Goal: Task Accomplishment & Management: Manage account settings

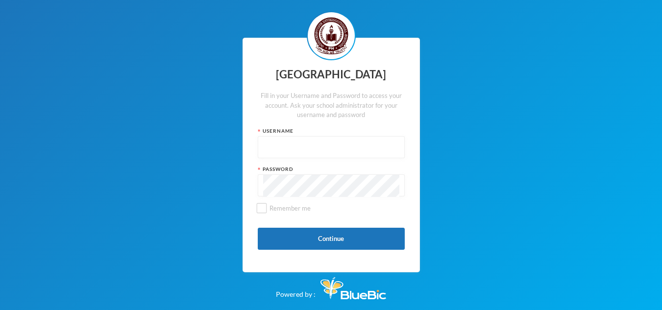
click at [306, 159] on input "text" at bounding box center [331, 148] width 136 height 22
type input "admin"
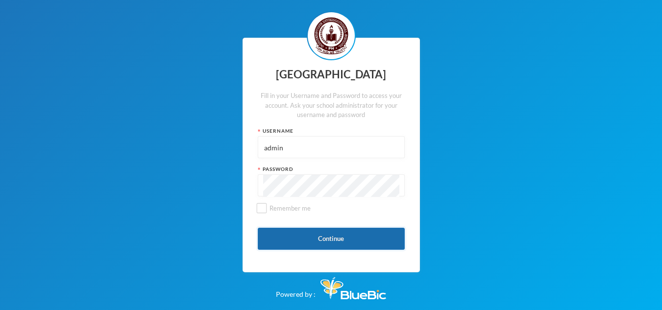
click at [317, 250] on button "Continue" at bounding box center [331, 239] width 147 height 22
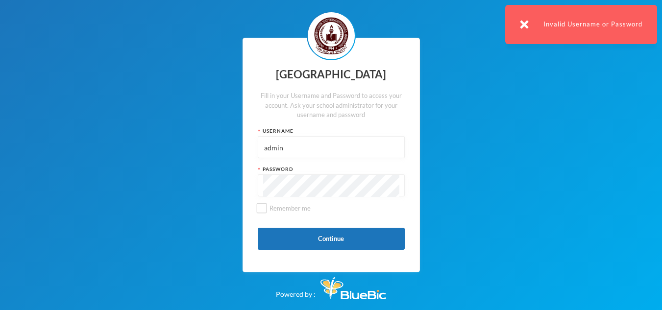
click at [247, 203] on div "[GEOGRAPHIC_DATA] Fill in your Username and Password to access your account. As…" at bounding box center [331, 155] width 177 height 235
click at [324, 247] on button "Continue" at bounding box center [331, 239] width 147 height 22
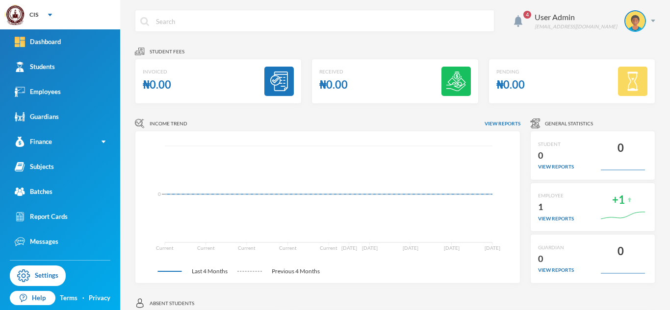
scroll to position [2, 0]
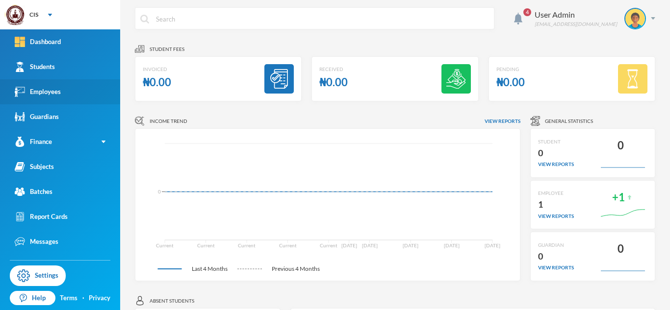
click at [51, 91] on div "Employees" at bounding box center [38, 92] width 46 height 10
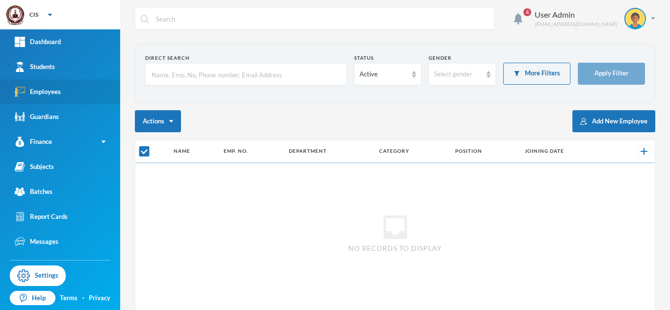
checkbox input "false"
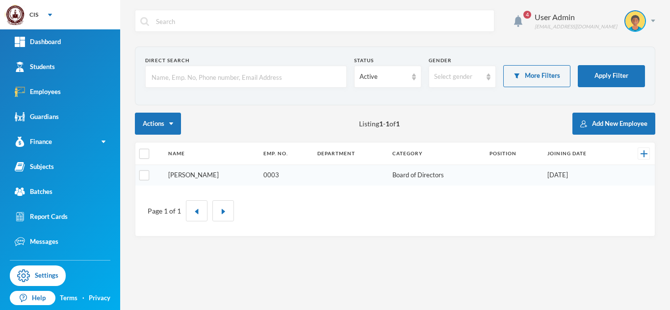
click at [184, 173] on link "[PERSON_NAME]" at bounding box center [193, 175] width 50 height 8
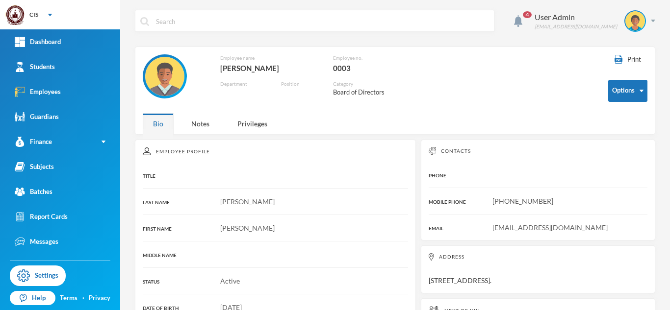
click at [544, 36] on div "4 User Admin [EMAIL_ADDRESS][DOMAIN_NAME]" at bounding box center [395, 28] width 520 height 37
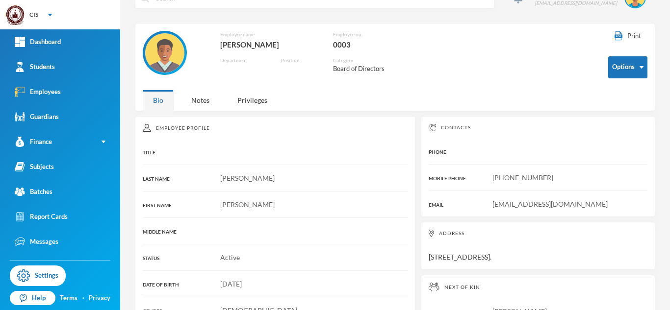
scroll to position [23, 0]
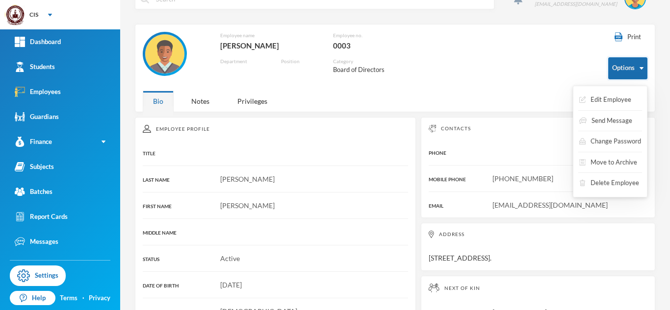
click at [610, 75] on button "Options" at bounding box center [627, 68] width 39 height 22
click at [610, 97] on button "Edit Employee" at bounding box center [605, 100] width 54 height 18
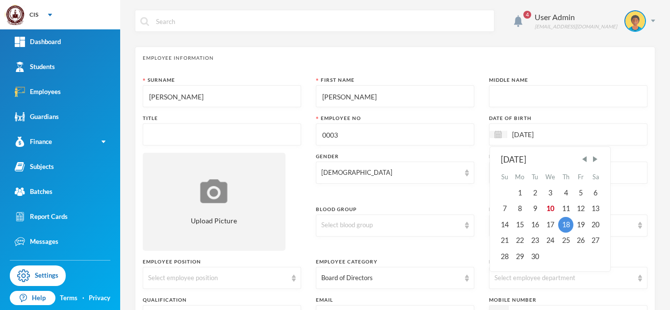
click at [545, 137] on input "[DATE]" at bounding box center [548, 134] width 82 height 11
type input "18/09/0202"
type textarea "[STREET_ADDRESS]."
type textarea "[STREET_ADDRESS]/line. [GEOGRAPHIC_DATA], [GEOGRAPHIC_DATA]."
type input "18/09/0020"
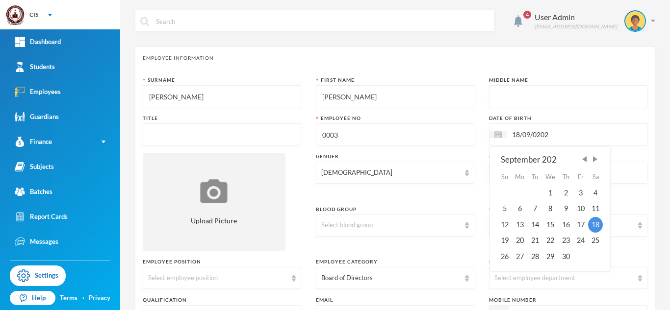
type textarea "[STREET_ADDRESS]."
type textarea "[STREET_ADDRESS]/line. [GEOGRAPHIC_DATA], [GEOGRAPHIC_DATA]."
type input "18/09/0002"
type textarea "[STREET_ADDRESS]."
type textarea "[STREET_ADDRESS]/line. [GEOGRAPHIC_DATA], [GEOGRAPHIC_DATA]."
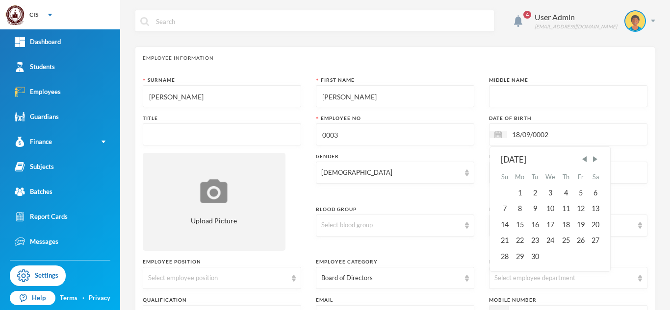
type input "18/09/000"
type textarea "[STREET_ADDRESS]."
type textarea "[STREET_ADDRESS]/line. [GEOGRAPHIC_DATA], [GEOGRAPHIC_DATA]."
type input "18/09/0002"
type textarea "[STREET_ADDRESS]."
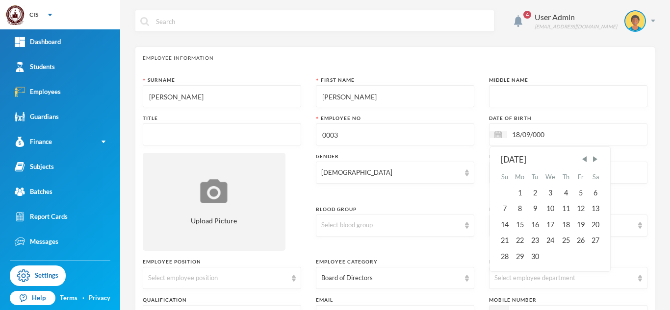
type textarea "[STREET_ADDRESS]/line. [GEOGRAPHIC_DATA], [GEOGRAPHIC_DATA]."
type input "18/09/0002-"
type textarea "[STREET_ADDRESS]."
type textarea "[STREET_ADDRESS]/line. [GEOGRAPHIC_DATA], [GEOGRAPHIC_DATA]."
type input "18/09/0002"
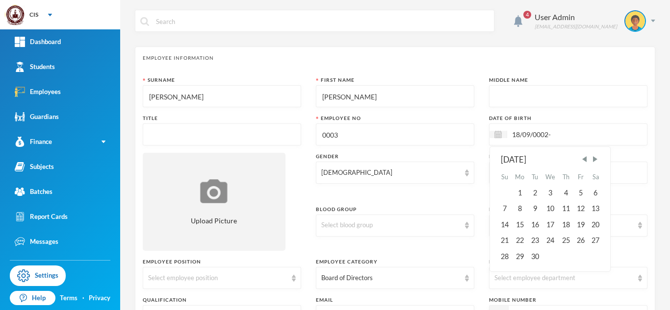
type textarea "[STREET_ADDRESS]."
type textarea "[STREET_ADDRESS]/line. [GEOGRAPHIC_DATA], [GEOGRAPHIC_DATA]."
type input "18/09/00020"
type textarea "[STREET_ADDRESS]."
type textarea "[STREET_ADDRESS]/line. [GEOGRAPHIC_DATA], [GEOGRAPHIC_DATA]."
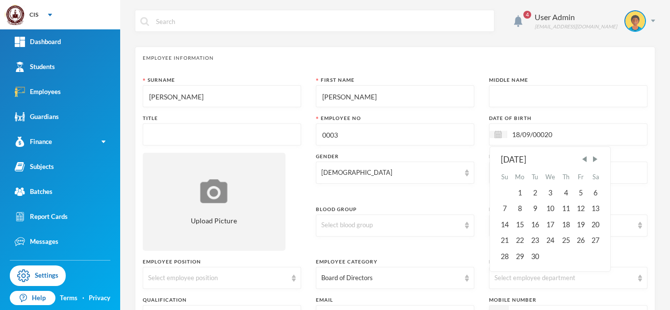
type input "18/09/0002"
type textarea "[STREET_ADDRESS]."
type textarea "[STREET_ADDRESS]/line. [GEOGRAPHIC_DATA], [GEOGRAPHIC_DATA]."
type input "18/09/000"
type textarea "[STREET_ADDRESS]."
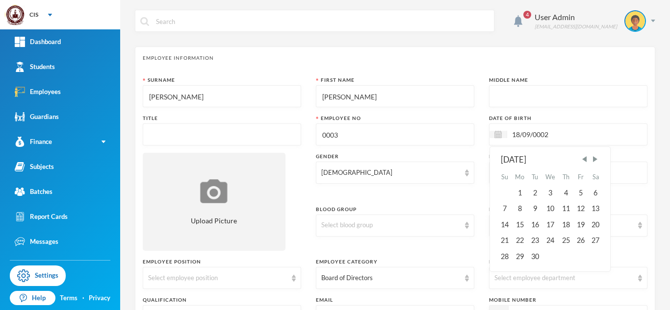
type textarea "[STREET_ADDRESS]/line. [GEOGRAPHIC_DATA], [GEOGRAPHIC_DATA]."
type input "18/09/0002"
type textarea "[STREET_ADDRESS]."
type textarea "[STREET_ADDRESS]/line. [GEOGRAPHIC_DATA], [GEOGRAPHIC_DATA]."
type input "18/09/000"
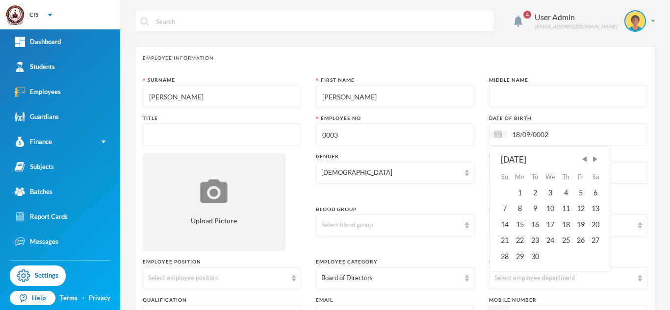
type textarea "[STREET_ADDRESS]."
type textarea "[STREET_ADDRESS]/line. [GEOGRAPHIC_DATA], [GEOGRAPHIC_DATA]."
type input "18/09/0002"
type textarea "[STREET_ADDRESS]."
type textarea "[STREET_ADDRESS]/line. [GEOGRAPHIC_DATA], [GEOGRAPHIC_DATA]."
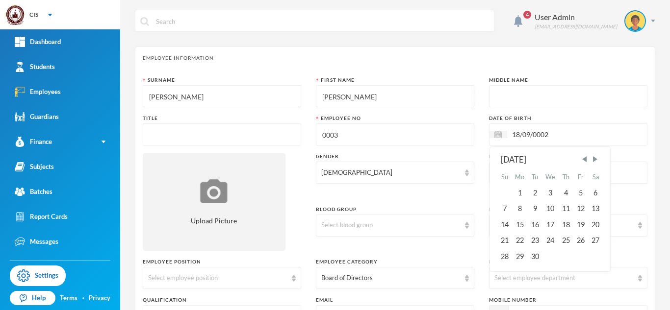
type input "18/09/00020"
type textarea "[STREET_ADDRESS]."
type textarea "[STREET_ADDRESS]/line. [GEOGRAPHIC_DATA], [GEOGRAPHIC_DATA]."
type input "18/09/0002"
type textarea "[STREET_ADDRESS]."
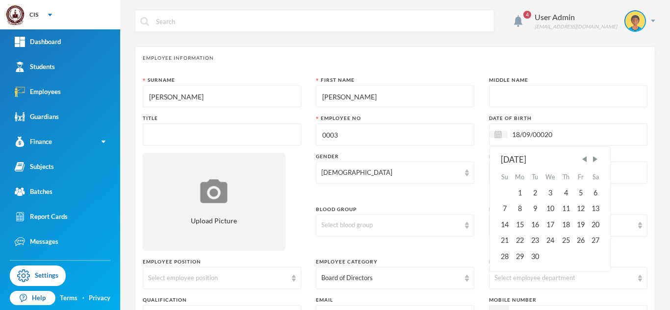
type textarea "[STREET_ADDRESS]/line. [GEOGRAPHIC_DATA], [GEOGRAPHIC_DATA]."
type input "18/09/000"
type textarea "[STREET_ADDRESS]."
type textarea "[STREET_ADDRESS]/line. [GEOGRAPHIC_DATA], [GEOGRAPHIC_DATA]."
type input "18/09/0009"
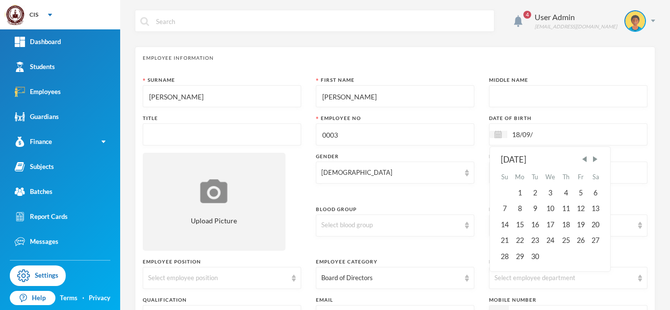
type textarea "[STREET_ADDRESS]."
type textarea "[STREET_ADDRESS]/line. [GEOGRAPHIC_DATA], [GEOGRAPHIC_DATA]."
type input "18/09/000"
type textarea "[STREET_ADDRESS]."
type textarea "[STREET_ADDRESS]/line. [GEOGRAPHIC_DATA], [GEOGRAPHIC_DATA]."
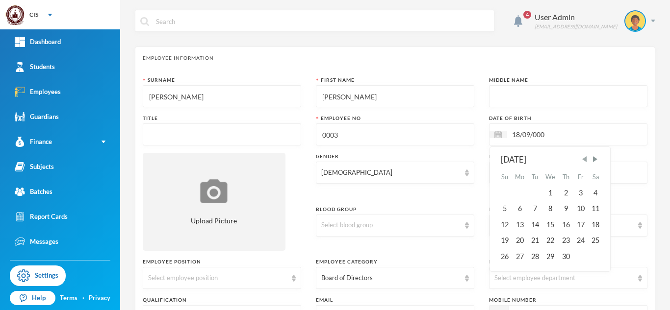
click at [580, 159] on span "Previous Month" at bounding box center [584, 159] width 9 height 9
click at [593, 158] on span "Next Month" at bounding box center [594, 159] width 9 height 9
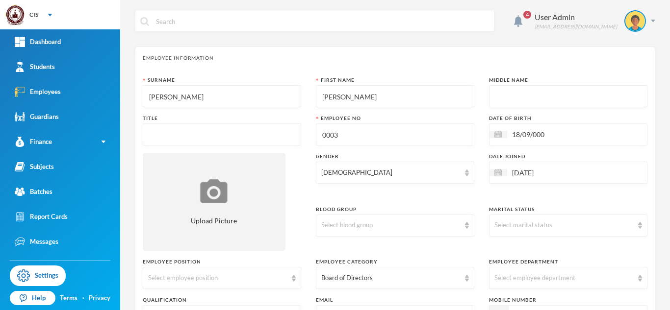
click at [527, 119] on div "Date of Birth" at bounding box center [568, 118] width 158 height 7
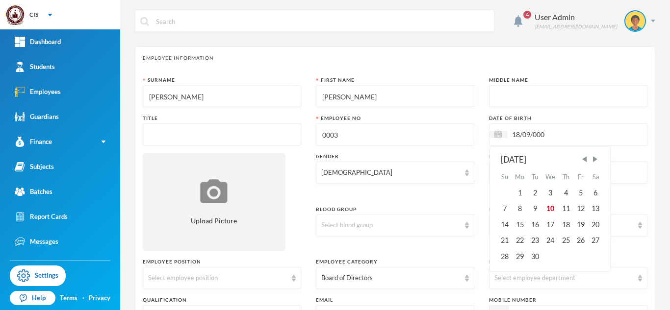
drag, startPoint x: 545, startPoint y: 135, endPoint x: 528, endPoint y: 138, distance: 16.5
click at [528, 138] on input "18/09/000" at bounding box center [548, 134] width 82 height 11
type input "18/09/0002"
type textarea "[STREET_ADDRESS]."
type textarea "[STREET_ADDRESS]/line. [GEOGRAPHIC_DATA], [GEOGRAPHIC_DATA]."
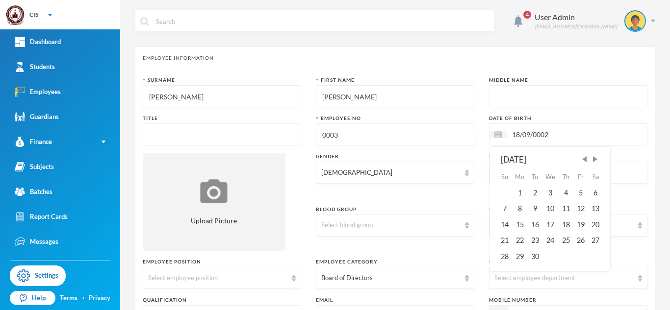
type input "18/09/00002"
type textarea "[STREET_ADDRESS]."
type textarea "[STREET_ADDRESS]/line. [GEOGRAPHIC_DATA], [GEOGRAPHIC_DATA]."
type input "18/09/0002"
type textarea "[STREET_ADDRESS]."
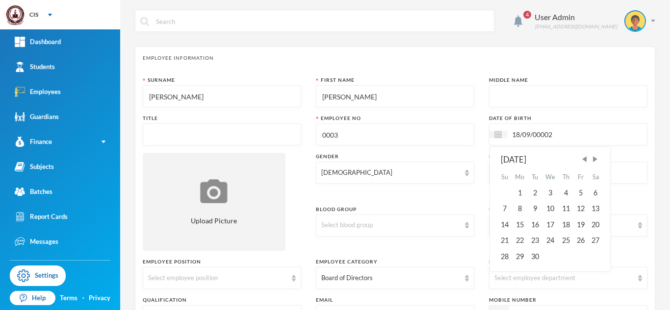
type textarea "[STREET_ADDRESS]/line. [GEOGRAPHIC_DATA], [GEOGRAPHIC_DATA]."
type input "18/09/000"
type textarea "[STREET_ADDRESS]."
type textarea "[STREET_ADDRESS]/line. [GEOGRAPHIC_DATA], [GEOGRAPHIC_DATA]."
type input "18/09/0005"
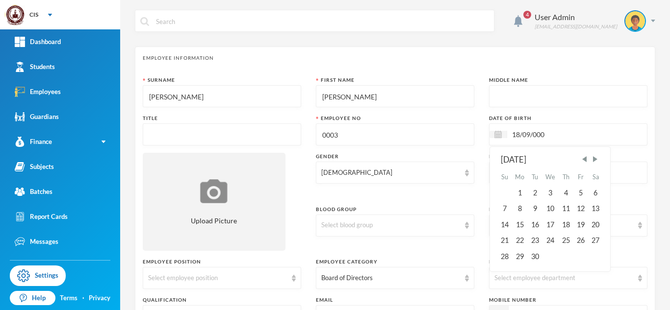
type textarea "[STREET_ADDRESS]."
type textarea "[STREET_ADDRESS]/line. [GEOGRAPHIC_DATA], [GEOGRAPHIC_DATA]."
type input "[DATE]"
type textarea "[STREET_ADDRESS]."
type textarea "[STREET_ADDRESS]/line. [GEOGRAPHIC_DATA], [GEOGRAPHIC_DATA]."
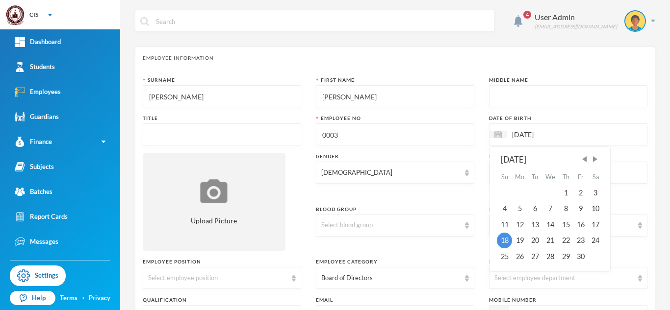
type input "[DATE]"
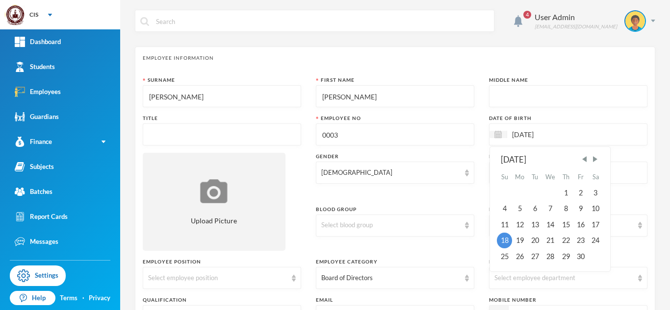
click at [549, 138] on input "[DATE]" at bounding box center [548, 134] width 82 height 11
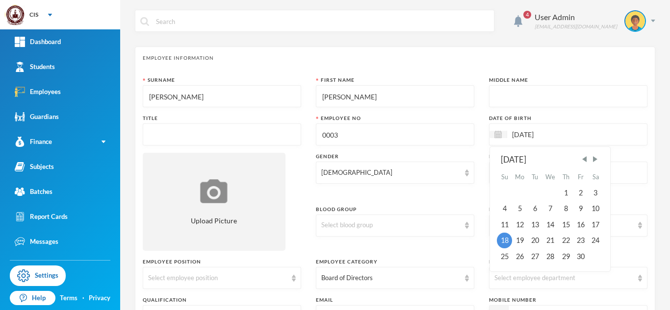
click at [543, 139] on input "[DATE]" at bounding box center [548, 134] width 82 height 11
drag, startPoint x: 546, startPoint y: 135, endPoint x: 540, endPoint y: 138, distance: 6.1
click at [540, 138] on input "[DATE]" at bounding box center [548, 134] width 82 height 11
click at [548, 139] on input "[DATE]" at bounding box center [548, 134] width 82 height 11
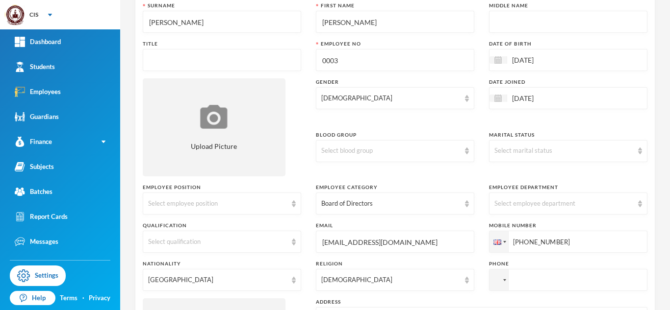
scroll to position [77, 0]
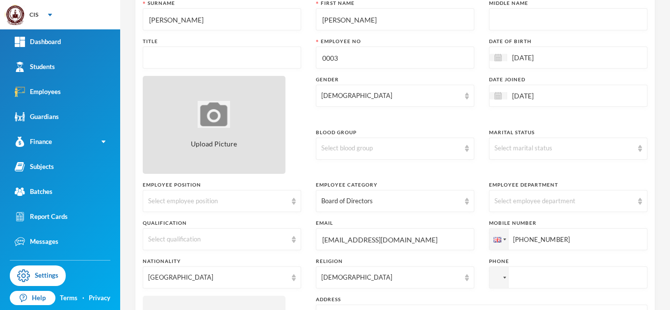
click at [227, 133] on div "Upload Picture" at bounding box center [214, 125] width 143 height 98
click at [195, 153] on div "Upload Picture" at bounding box center [214, 125] width 143 height 98
type input "C:\fakepath\134010637707770837.jpg"
click at [206, 134] on div "134010637707770837.jpg" at bounding box center [214, 125] width 143 height 98
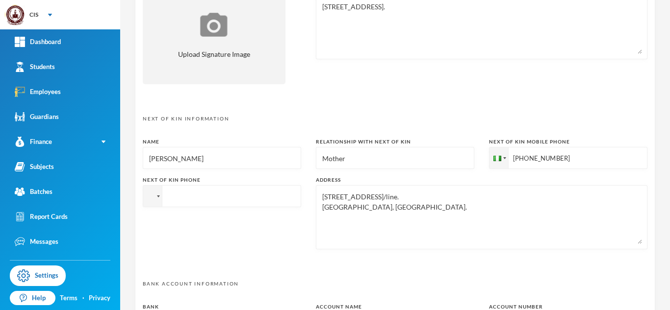
scroll to position [511, 0]
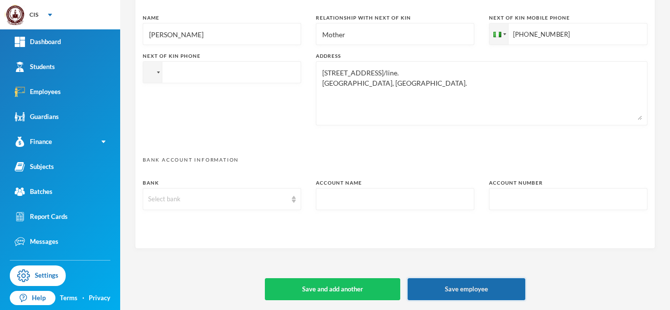
click at [450, 288] on button "Save employee" at bounding box center [466, 289] width 118 height 22
type textarea "[STREET_ADDRESS]."
type textarea "[STREET_ADDRESS]/line. [GEOGRAPHIC_DATA], [GEOGRAPHIC_DATA]."
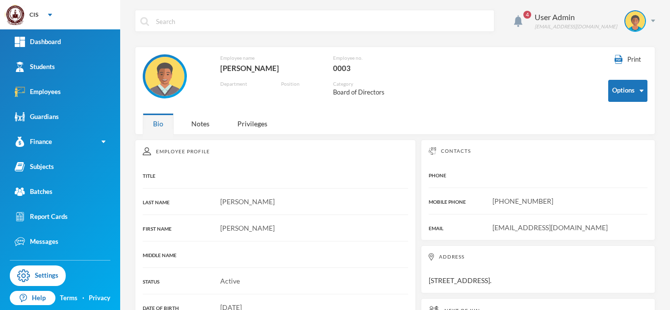
click at [173, 77] on img at bounding box center [164, 76] width 39 height 39
